Goal: Task Accomplishment & Management: Use online tool/utility

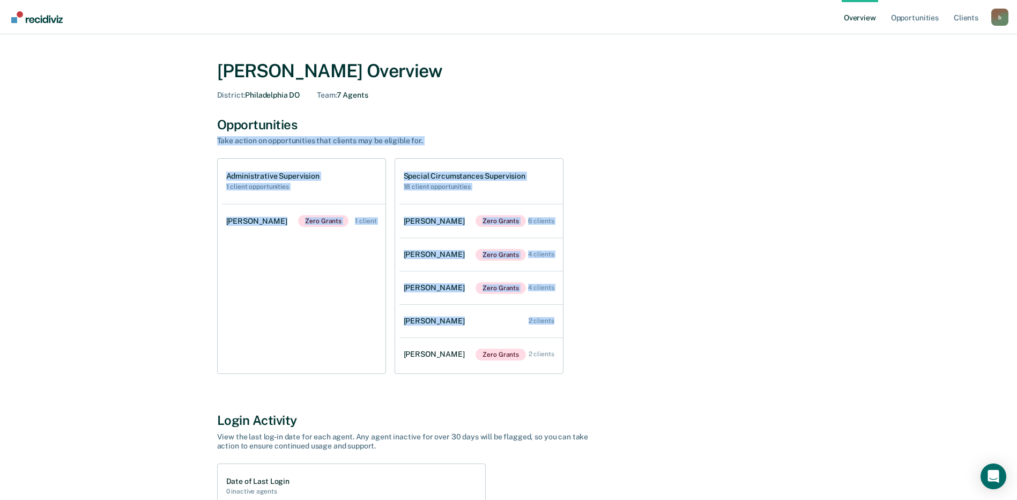
drag, startPoint x: 1015, startPoint y: 131, endPoint x: 1011, endPoint y: 306, distance: 175.3
click at [1011, 306] on main "[PERSON_NAME] Overview District : [GEOGRAPHIC_DATA] DO Team : 7 Agents Opportun…" at bounding box center [508, 384] width 1017 height 700
drag, startPoint x: 1011, startPoint y: 306, endPoint x: 863, endPoint y: 199, distance: 182.4
click at [860, 201] on div "[PERSON_NAME] Overview District : [GEOGRAPHIC_DATA] DO Team : 7 Agents Opportun…" at bounding box center [508, 373] width 991 height 653
click at [632, 150] on div "Opportunities Take action on opportunities that clients may be eligible for. Ad…" at bounding box center [508, 245] width 583 height 257
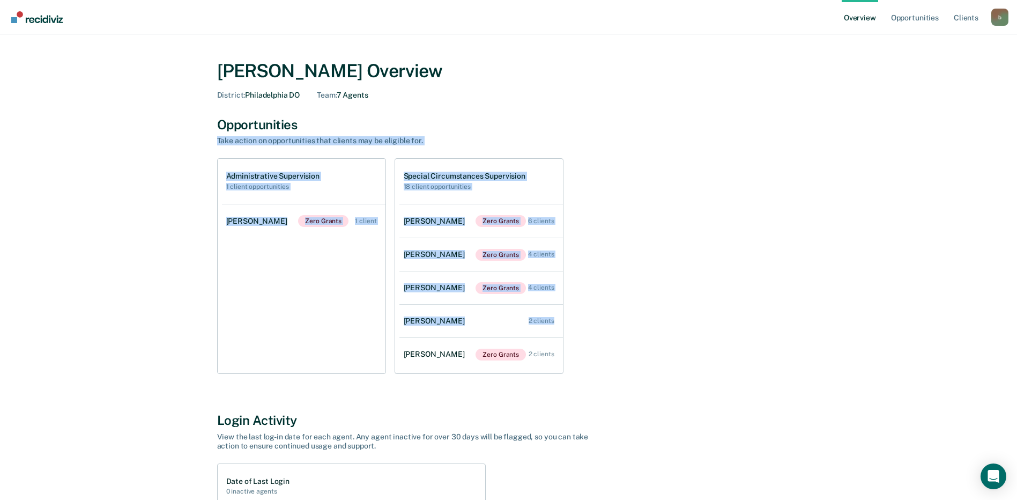
click at [564, 177] on div "Administrative Supervision 1 client opportunities [PERSON_NAME] Zero Grants 1 c…" at bounding box center [508, 265] width 583 height 215
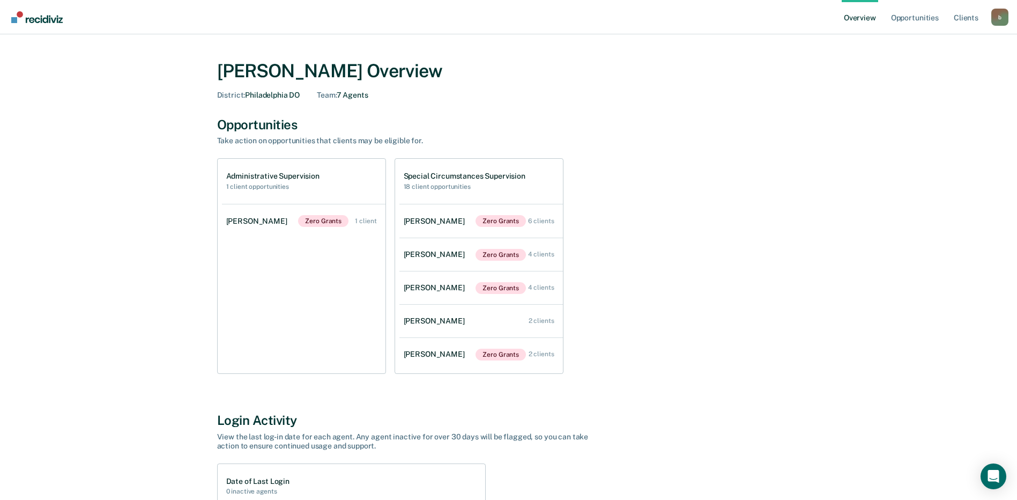
click at [1001, 19] on div "b" at bounding box center [999, 17] width 17 height 17
click at [973, 16] on link "Client s" at bounding box center [965, 17] width 29 height 34
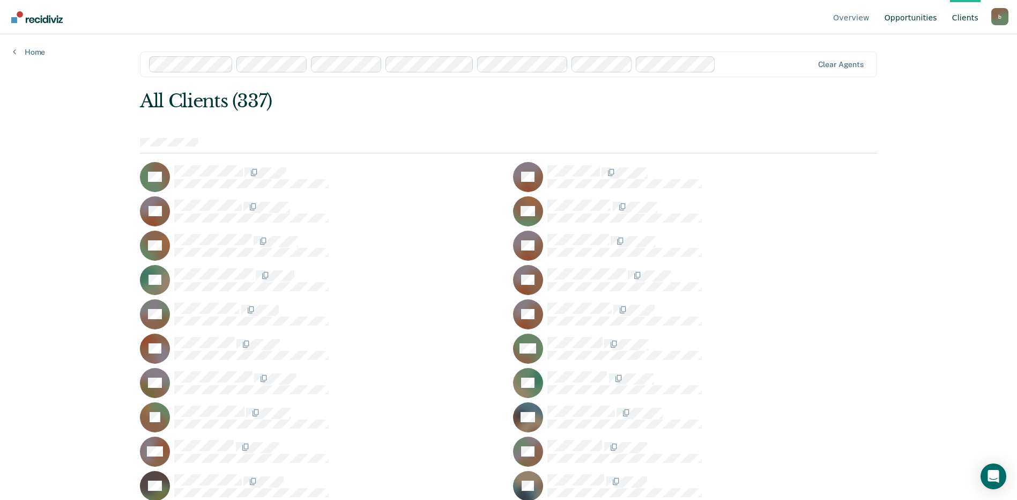
click at [921, 20] on link "Opportunities" at bounding box center [910, 17] width 57 height 34
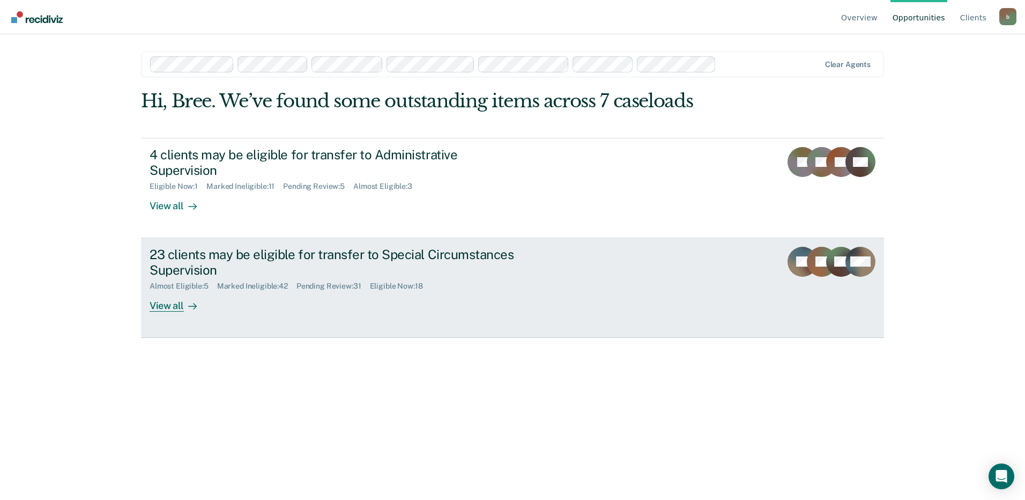
click at [247, 247] on div "23 clients may be eligible for transfer to Special Circumstances Supervision" at bounding box center [338, 262] width 376 height 31
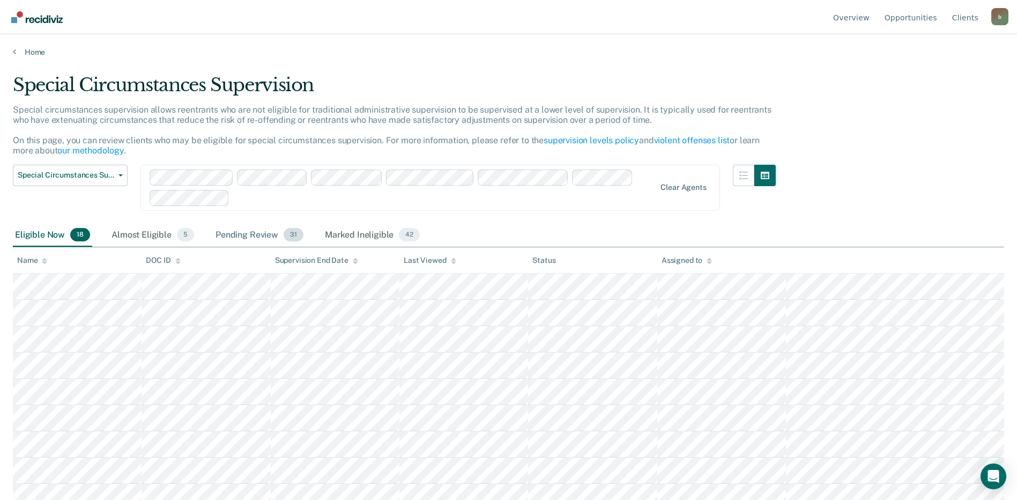
click at [243, 236] on div "Pending Review 31" at bounding box center [259, 236] width 92 height 24
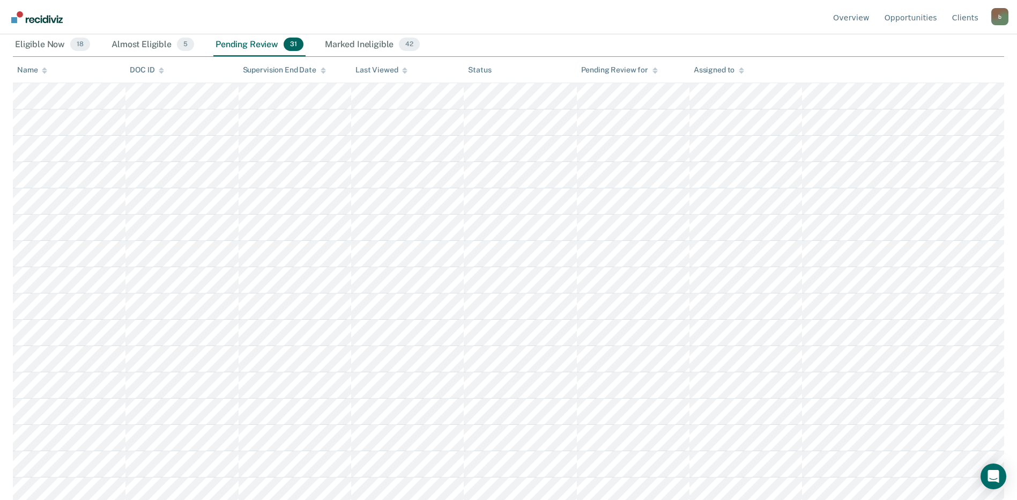
scroll to position [175, 0]
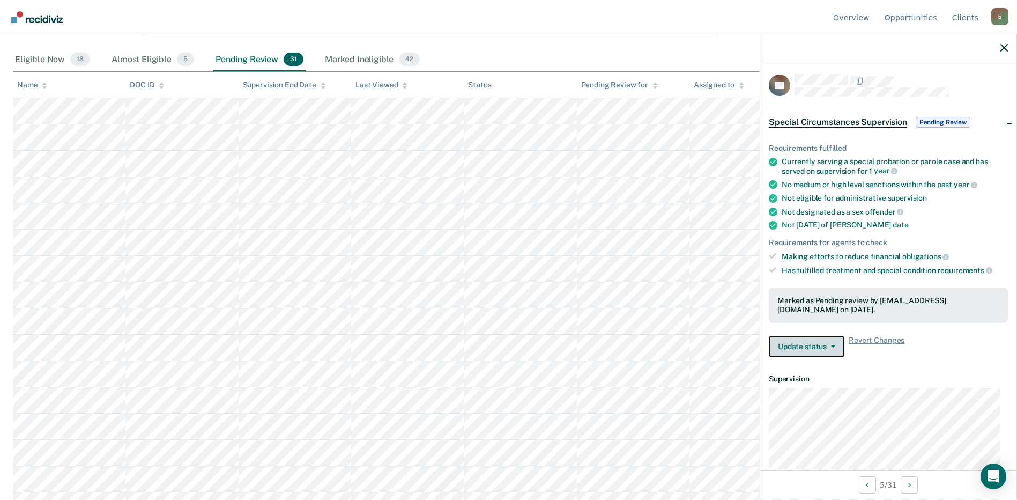
click at [836, 351] on button "Update status" at bounding box center [807, 346] width 76 height 21
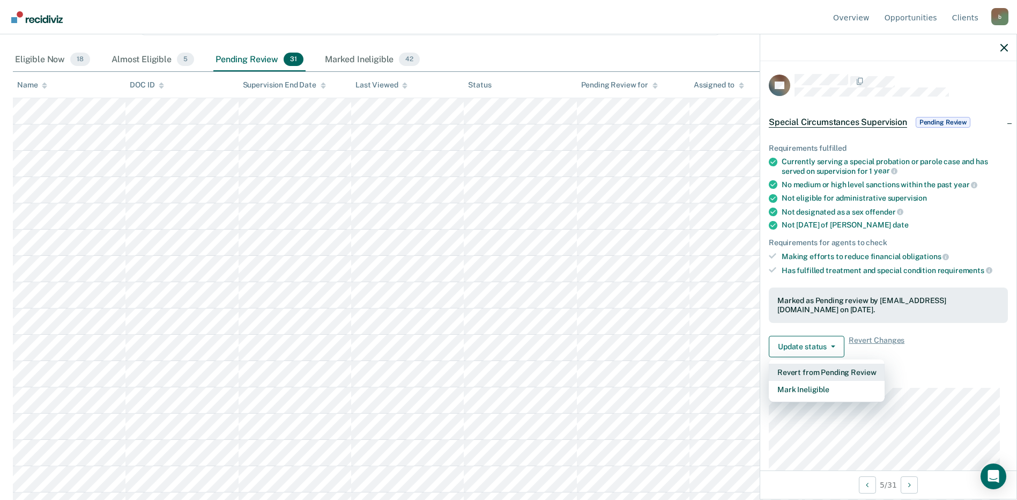
click at [821, 370] on button "Revert from Pending Review" at bounding box center [827, 371] width 116 height 17
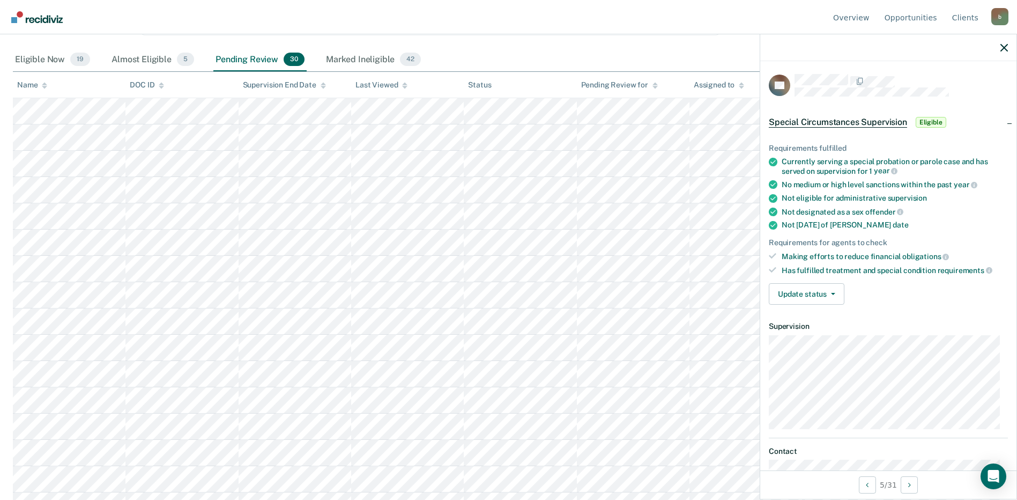
click at [482, 46] on div "Special Circumstances Supervision Administrative Supervision Special Circumstan…" at bounding box center [394, 18] width 763 height 59
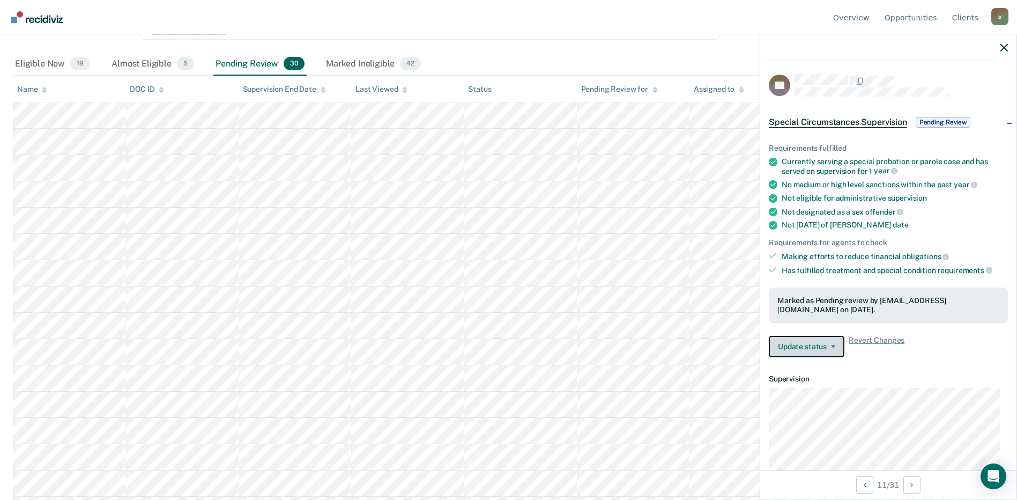
click at [831, 347] on button "Update status" at bounding box center [807, 346] width 76 height 21
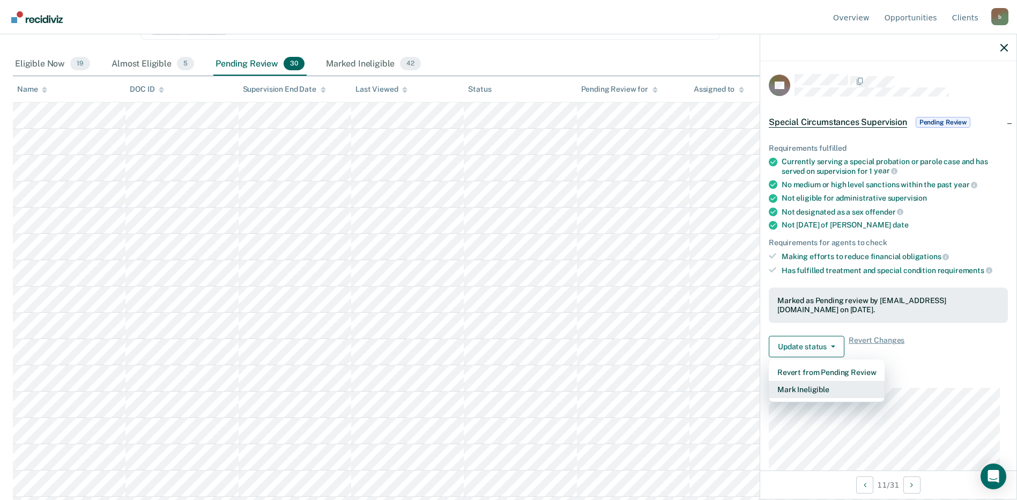
click at [818, 385] on button "Mark Ineligible" at bounding box center [827, 389] width 116 height 17
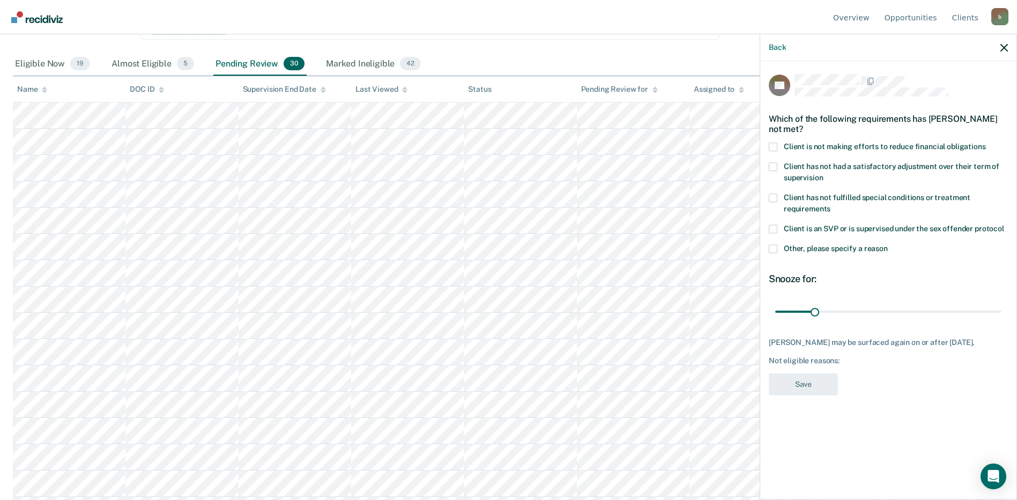
click at [773, 246] on span at bounding box center [773, 248] width 9 height 9
click at [888, 244] on input "Other, please specify a reason" at bounding box center [888, 244] width 0 height 0
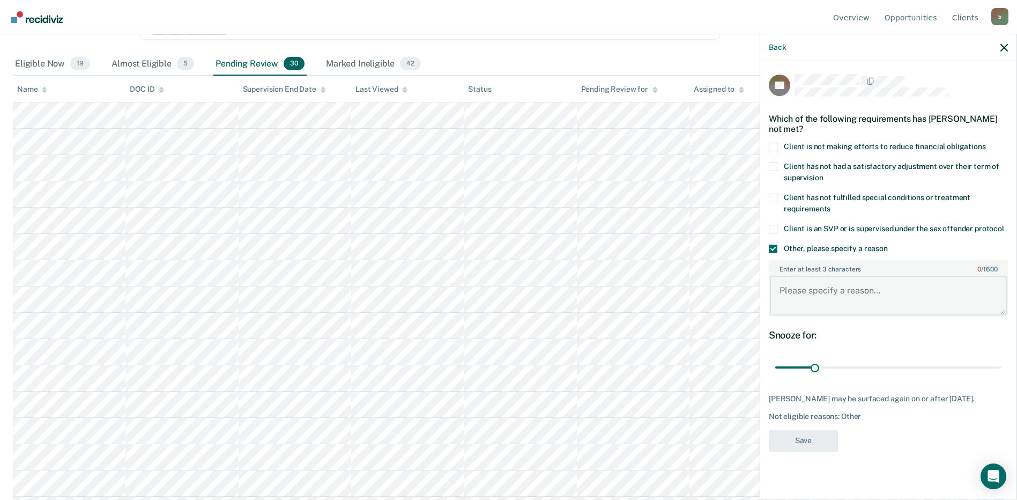
click at [791, 284] on textarea "Enter at least 3 characters 0 / 1600" at bounding box center [888, 295] width 237 height 40
type textarea "DV Protocol"
click at [827, 441] on button "Save" at bounding box center [803, 440] width 69 height 22
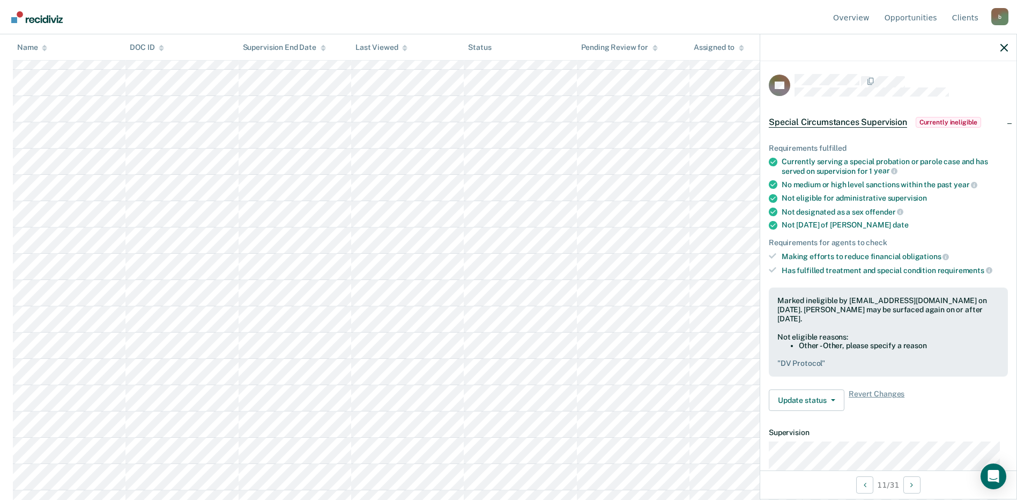
scroll to position [264, 0]
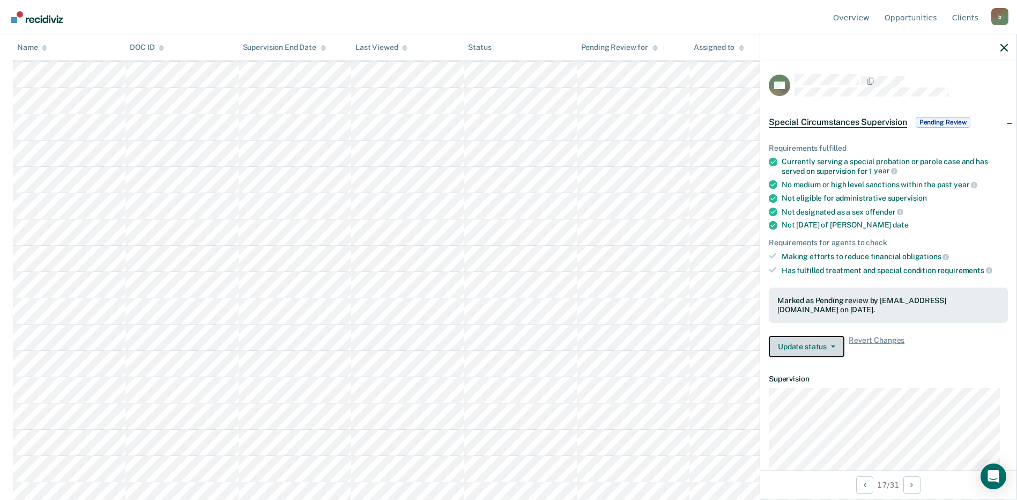
click at [836, 345] on button "Update status" at bounding box center [807, 346] width 76 height 21
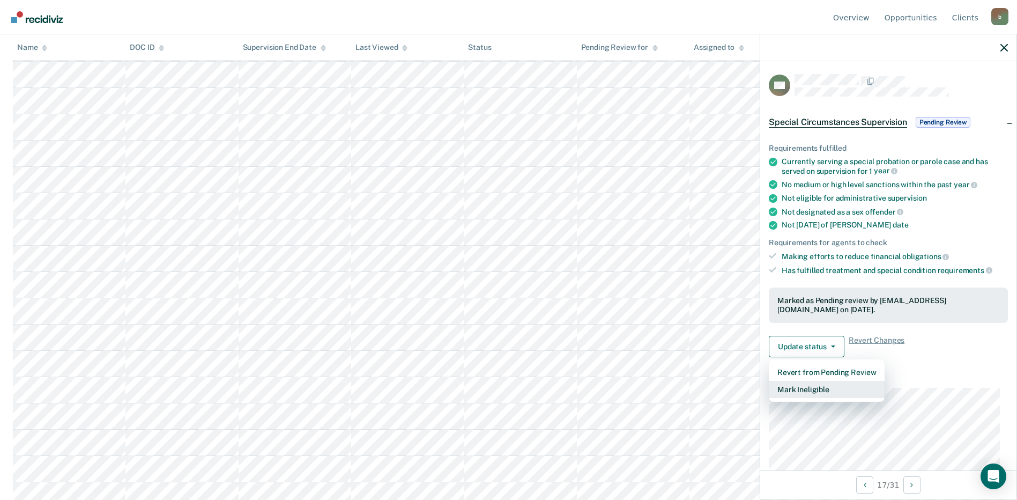
click at [802, 393] on button "Mark Ineligible" at bounding box center [827, 389] width 116 height 17
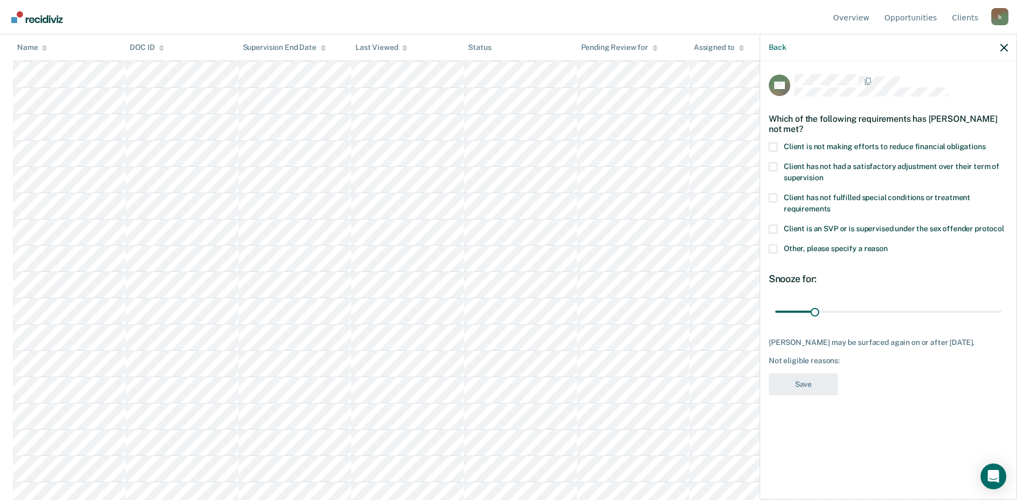
click at [777, 250] on span at bounding box center [773, 248] width 9 height 9
click at [888, 244] on input "Other, please specify a reason" at bounding box center [888, 244] width 0 height 0
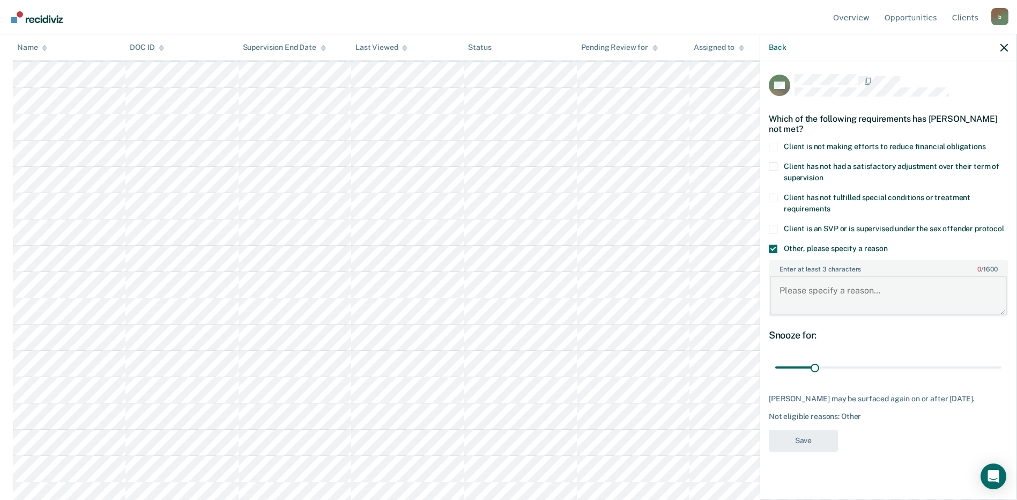
click at [788, 291] on textarea "Enter at least 3 characters 0 / 1600" at bounding box center [888, 295] width 237 height 40
type textarea "DV Protocol"
click at [808, 437] on button "Save" at bounding box center [803, 440] width 69 height 22
